Goal: Information Seeking & Learning: Learn about a topic

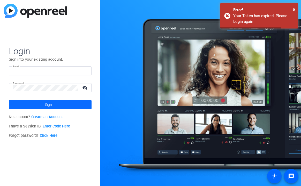
type input "[EMAIL_ADDRESS][DOMAIN_NAME]"
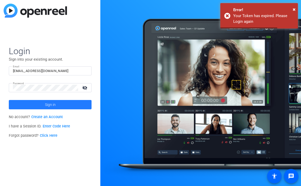
click at [56, 108] on span at bounding box center [50, 104] width 83 height 12
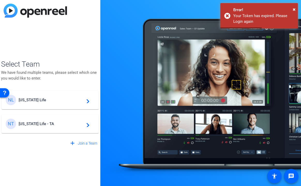
click at [47, 103] on div "NL [US_STATE] Life navigate_next" at bounding box center [50, 100] width 89 height 10
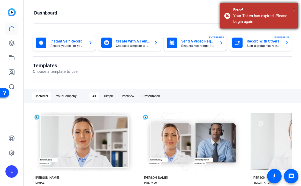
click at [293, 9] on span "×" at bounding box center [294, 9] width 3 height 6
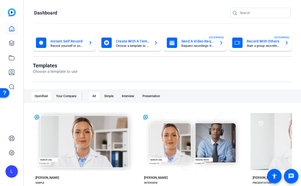
click at [18, 43] on div "L" at bounding box center [11, 93] width 23 height 186
click at [11, 43] on icon at bounding box center [11, 43] width 5 height 5
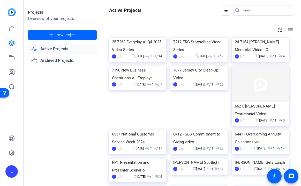
click at [62, 51] on link "Active Projects" at bounding box center [62, 49] width 69 height 11
click at [44, 49] on link "Active Projects" at bounding box center [62, 49] width 69 height 11
click at [131, 38] on img at bounding box center [137, 38] width 57 height 0
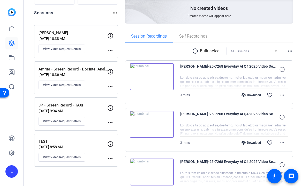
scroll to position [55, 0]
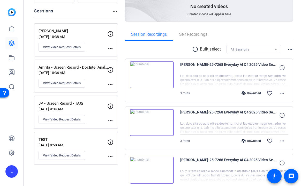
click at [168, 77] on img at bounding box center [152, 74] width 44 height 27
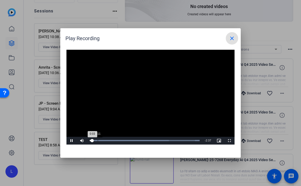
click at [98, 140] on div "Loaded : 100.00% 0:11 0:03" at bounding box center [145, 140] width 110 height 1
click at [107, 141] on div "Loaded : 100.00% 0:24 0:12" at bounding box center [145, 140] width 110 height 1
click at [119, 140] on div "Loaded : 100.00% 0:42 0:26" at bounding box center [145, 140] width 110 height 1
click at [129, 141] on div "Loaded : 100.00% 0:58 0:58" at bounding box center [145, 140] width 110 height 1
click at [140, 141] on div "Loaded : 100.00% 1:12 0:58" at bounding box center [144, 140] width 115 height 8
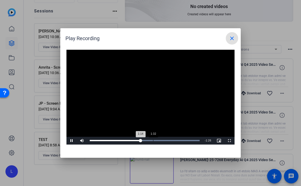
click at [153, 140] on div "Loaded : 100.00% 1:32 1:14" at bounding box center [145, 140] width 110 height 1
click at [163, 140] on div "Loaded : 100.00% 1:47 1:47" at bounding box center [145, 140] width 110 height 1
click at [176, 140] on div "Loaded : 100.00% 2:05 1:48" at bounding box center [145, 140] width 110 height 1
click at [188, 140] on div "Loaded : 100.00% 2:24 2:07" at bounding box center [145, 140] width 110 height 1
click at [195, 140] on div "Loaded : 100.00% 2:34 2:25" at bounding box center [145, 140] width 110 height 1
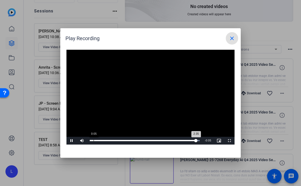
click at [94, 140] on div "Loaded : 100.00% 0:05 2:35" at bounding box center [145, 140] width 110 height 1
click at [98, 140] on div "Loaded : 100.00% 0:12 0:06" at bounding box center [145, 140] width 110 height 1
click at [103, 140] on div "Loaded : 100.00% 0:19 0:13" at bounding box center [145, 140] width 110 height 1
click at [110, 140] on div "Loaded : 100.00% 0:25 0:19" at bounding box center [145, 140] width 110 height 1
click at [120, 140] on div "Loaded : 100.00% 0:43 0:44" at bounding box center [145, 140] width 110 height 1
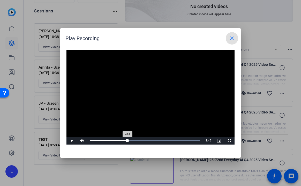
click at [127, 140] on div "Loaded : 100.00% 0:54 0:55" at bounding box center [145, 140] width 110 height 1
click at [137, 141] on div "Loaded : 100.00% 1:07 0:55" at bounding box center [145, 140] width 110 height 1
click at [147, 140] on div "Loaded : 100.00% 1:21 1:09" at bounding box center [145, 140] width 110 height 1
click at [157, 141] on div "Loaded : 100.00% 1:36 1:25" at bounding box center [144, 140] width 115 height 8
click at [169, 142] on div "Loaded : 100.00% 1:57 1:45" at bounding box center [144, 140] width 115 height 8
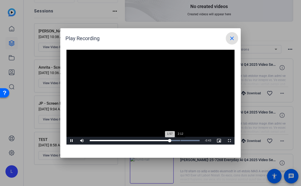
click at [181, 141] on div "Loaded : 100.00% 2:12 1:57" at bounding box center [145, 140] width 110 height 1
click at [189, 141] on div "Loaded : 100.00% 2:17 2:13" at bounding box center [144, 140] width 115 height 8
click at [232, 38] on mat-icon "close" at bounding box center [232, 38] width 6 height 6
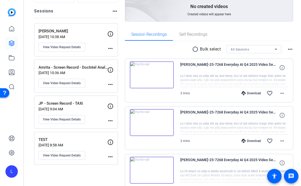
scroll to position [93, 0]
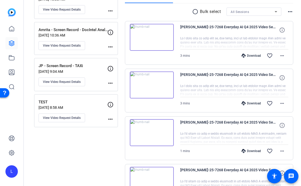
click at [151, 126] on img at bounding box center [152, 132] width 44 height 27
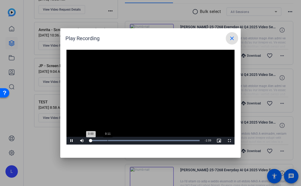
click at [107, 140] on div "Loaded : 100.00% 0:11 0:00" at bounding box center [145, 140] width 110 height 1
click at [123, 140] on div "Loaded : 100.00% 0:20 0:11" at bounding box center [145, 140] width 110 height 1
click at [147, 139] on div "Loaded : 100.00% 0:36 0:21" at bounding box center [144, 140] width 115 height 8
click at [162, 140] on div "Loaded : 100.00% 0:45 0:46" at bounding box center [145, 140] width 110 height 1
click at [178, 140] on div "Loaded : 100.00% 0:55 0:46" at bounding box center [145, 140] width 110 height 1
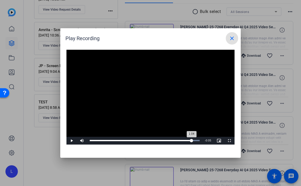
click at [191, 140] on div "Loaded : 100.00% 1:03 1:04" at bounding box center [145, 140] width 110 height 1
click at [232, 36] on mat-icon "close" at bounding box center [232, 38] width 6 height 6
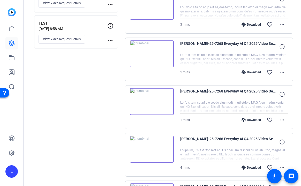
scroll to position [182, 0]
